Goal: Information Seeking & Learning: Learn about a topic

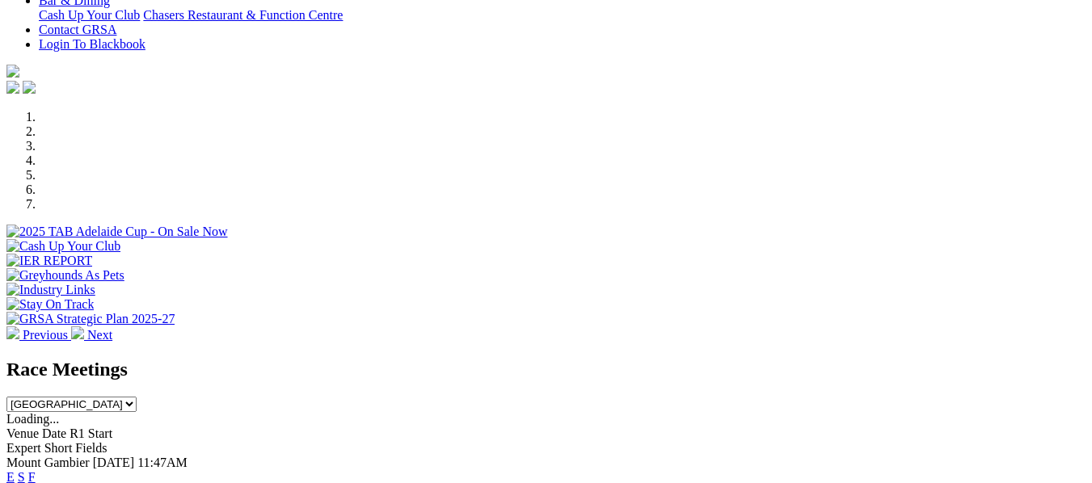
scroll to position [405, 0]
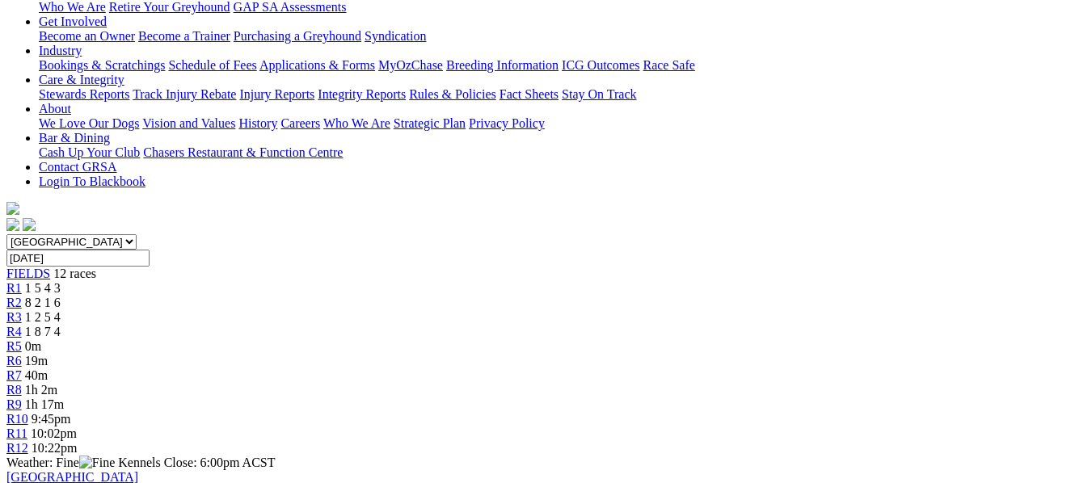
scroll to position [297, 0]
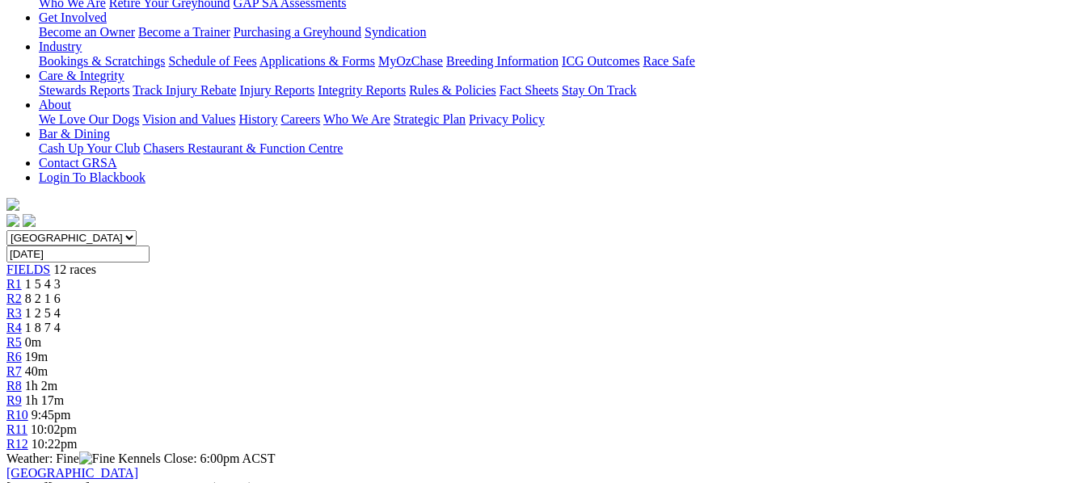
drag, startPoint x: 0, startPoint y: 0, endPoint x: 757, endPoint y: 351, distance: 834.5
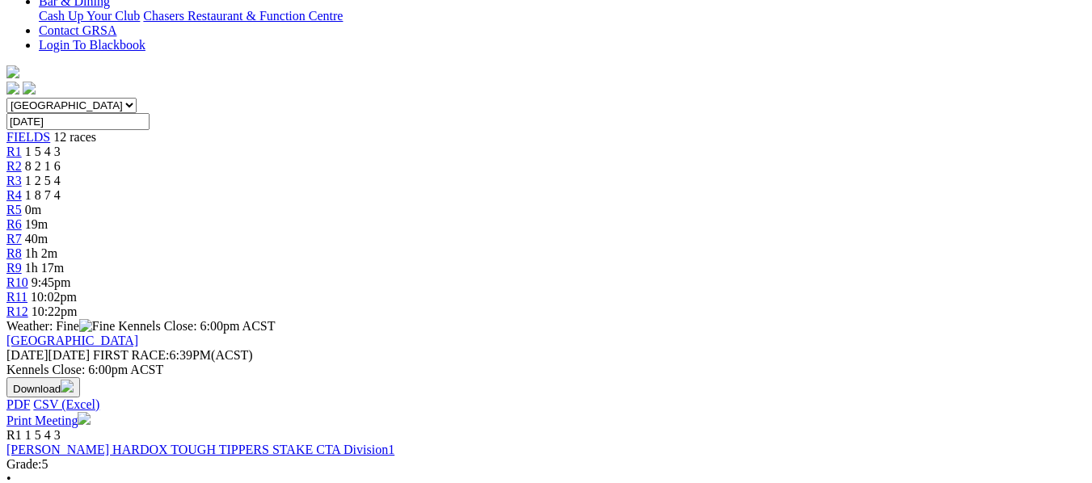
scroll to position [431, 0]
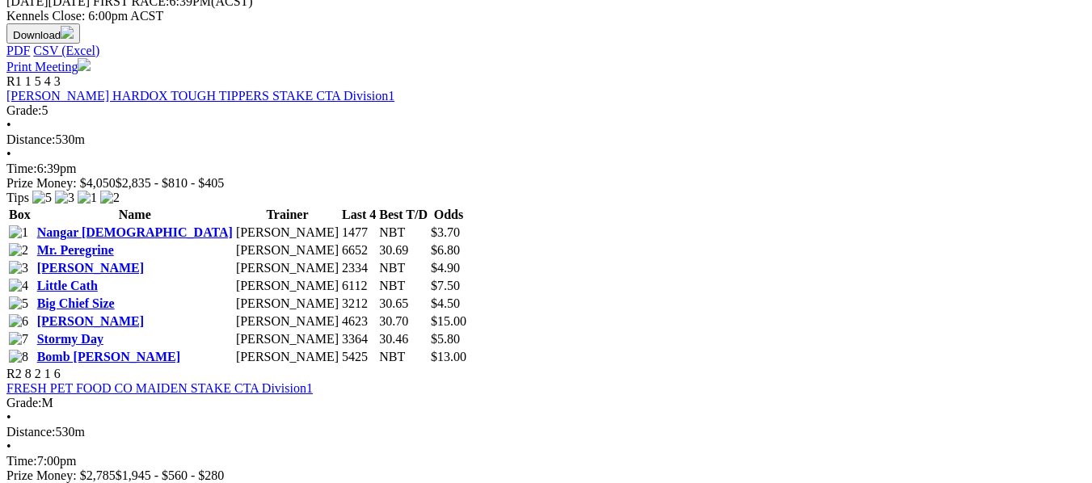
scroll to position [782, 27]
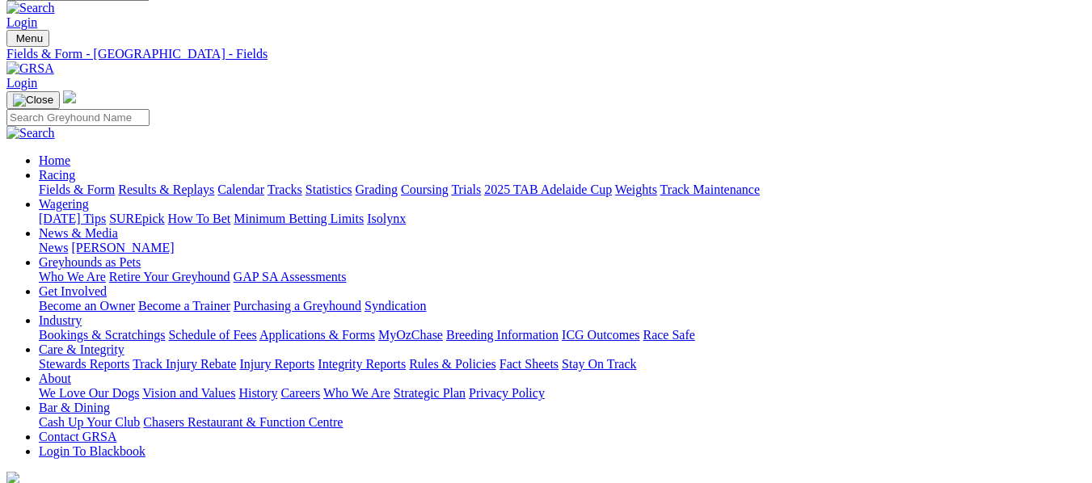
scroll to position [0, 27]
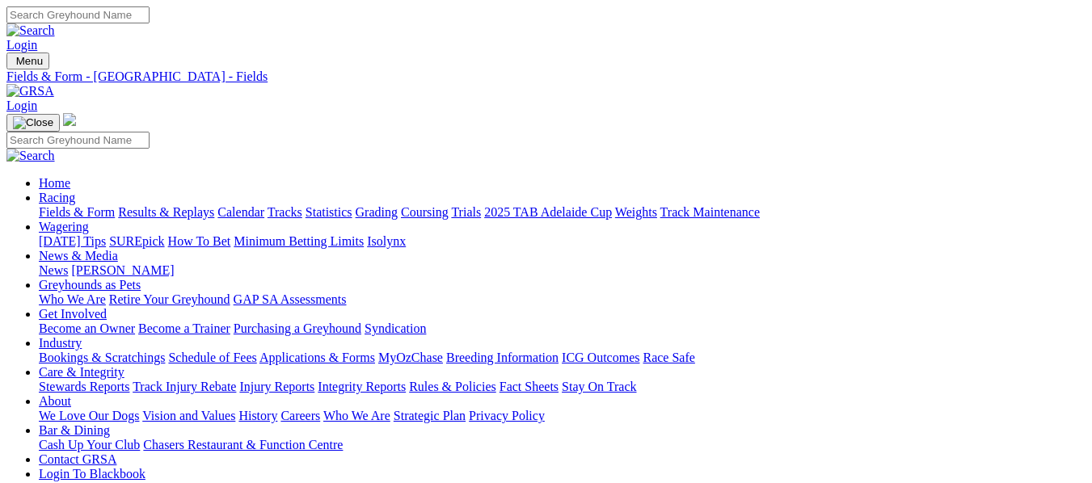
drag, startPoint x: 441, startPoint y: 191, endPoint x: 402, endPoint y: 178, distance: 40.9
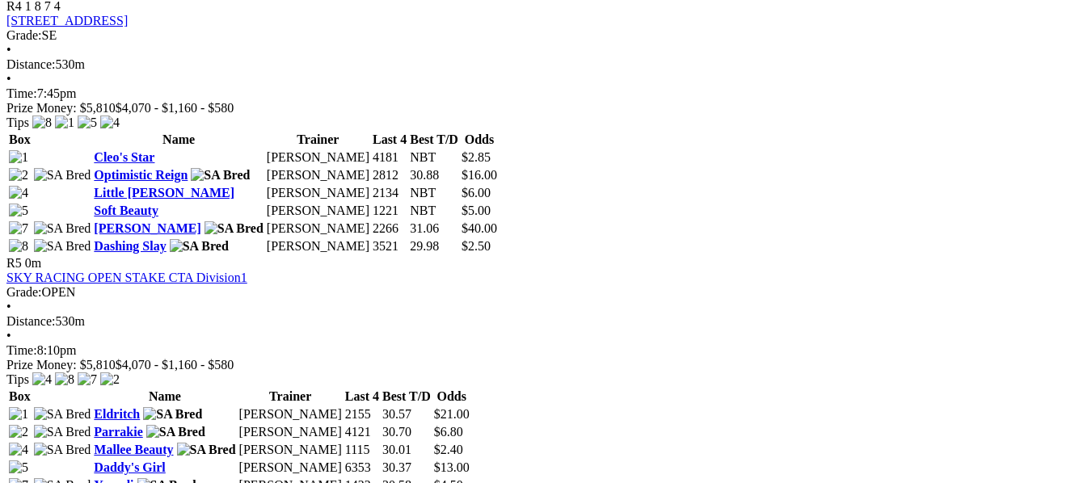
scroll to position [1648, 27]
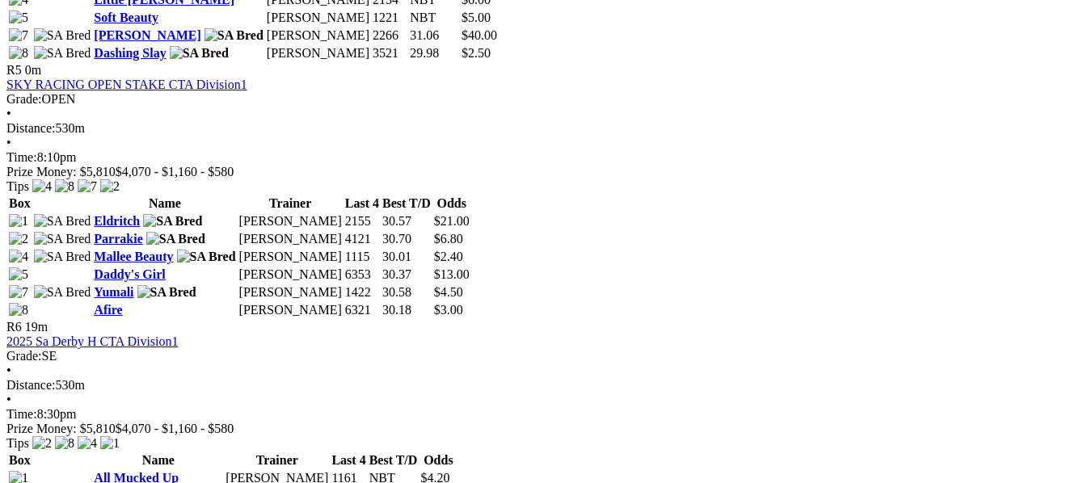
scroll to position [1843, 27]
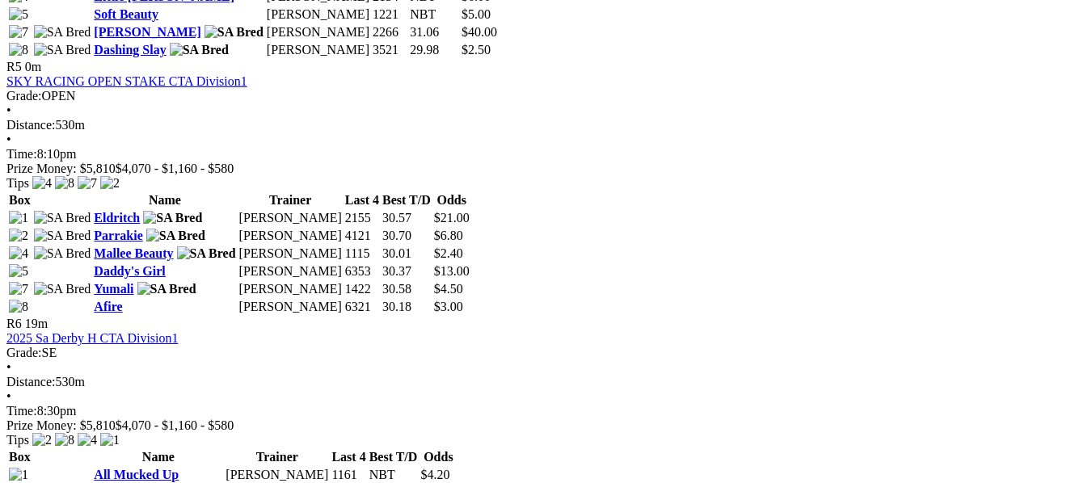
drag, startPoint x: 373, startPoint y: 150, endPoint x: 360, endPoint y: 163, distance: 18.9
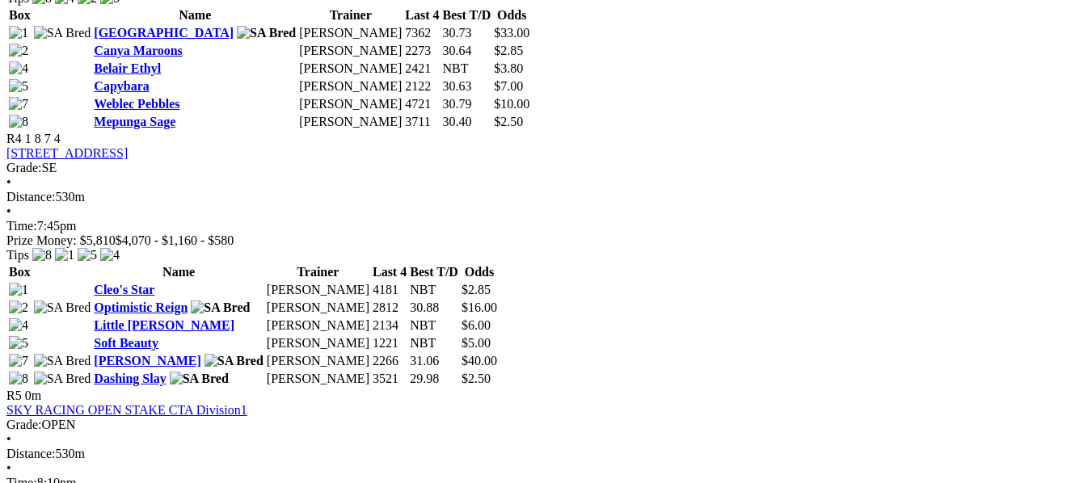
scroll to position [1514, 27]
drag, startPoint x: 361, startPoint y: 156, endPoint x: 380, endPoint y: 128, distance: 33.8
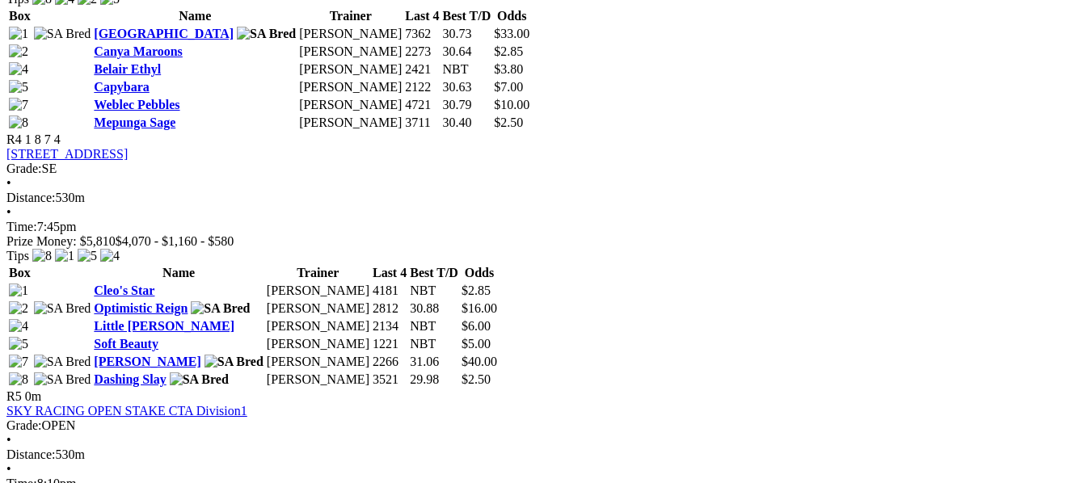
drag, startPoint x: 380, startPoint y: 127, endPoint x: 211, endPoint y: 401, distance: 321.8
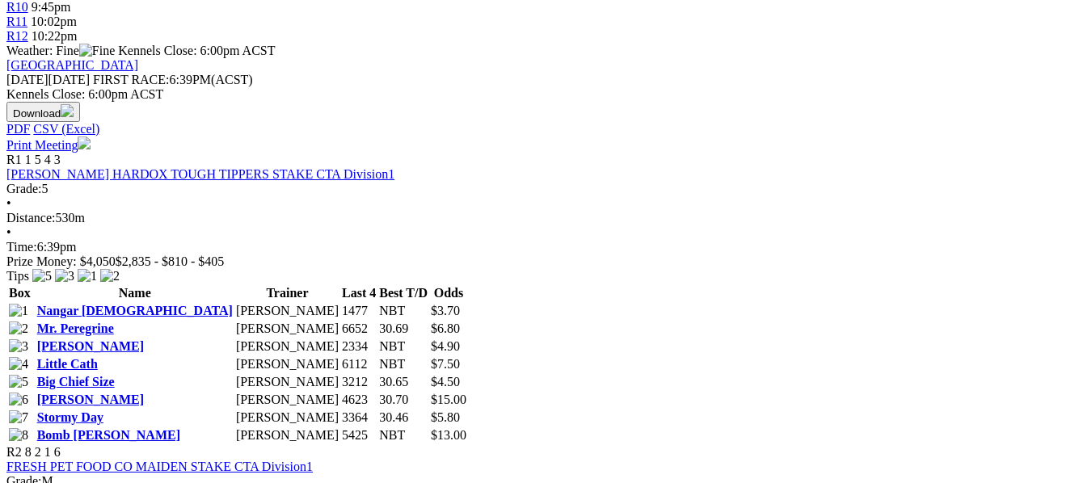
scroll to position [704, 39]
